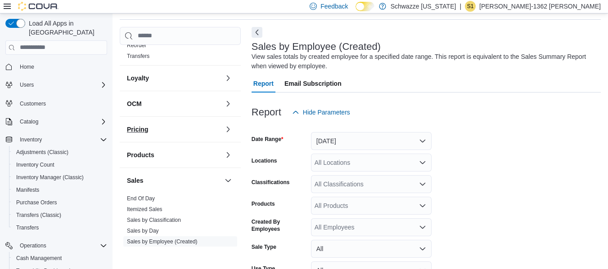
scroll to position [315, 0]
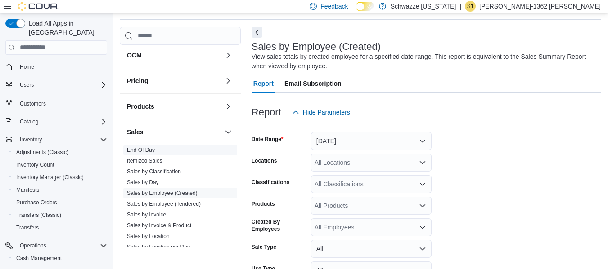
click at [151, 152] on link "End Of Day" at bounding box center [141, 150] width 28 height 6
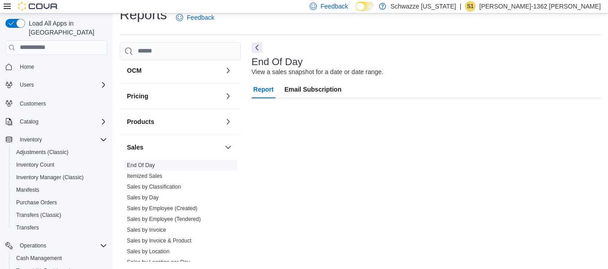
scroll to position [15, 0]
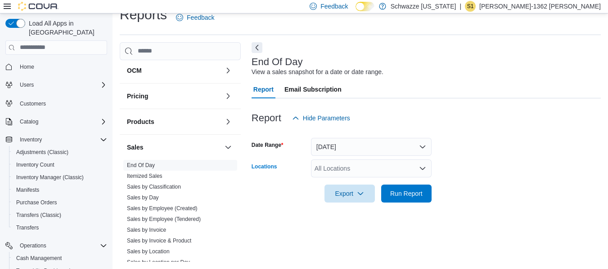
click at [379, 168] on div "All Locations" at bounding box center [371, 169] width 121 height 18
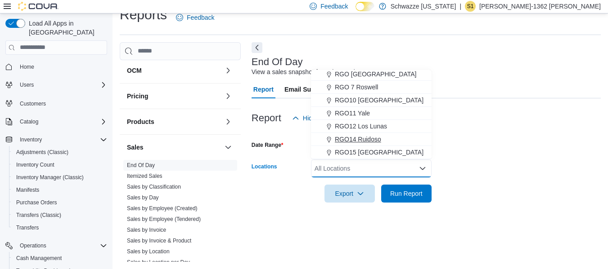
scroll to position [360, 0]
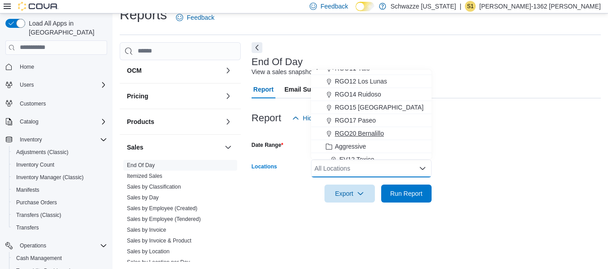
click at [370, 134] on span "RGO20 Bernalillo" at bounding box center [359, 133] width 49 height 9
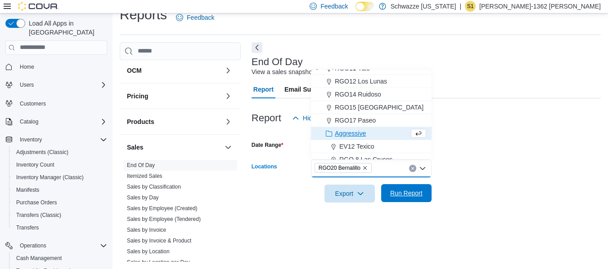
click at [405, 198] on span "Run Report" at bounding box center [406, 193] width 40 height 18
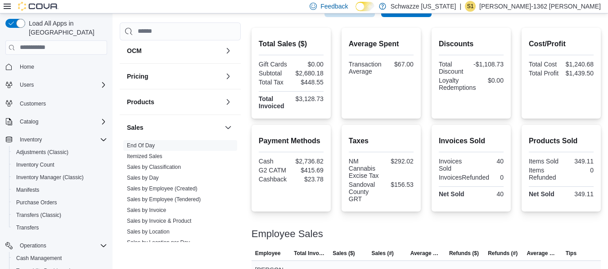
scroll to position [219, 0]
